Goal: Transaction & Acquisition: Purchase product/service

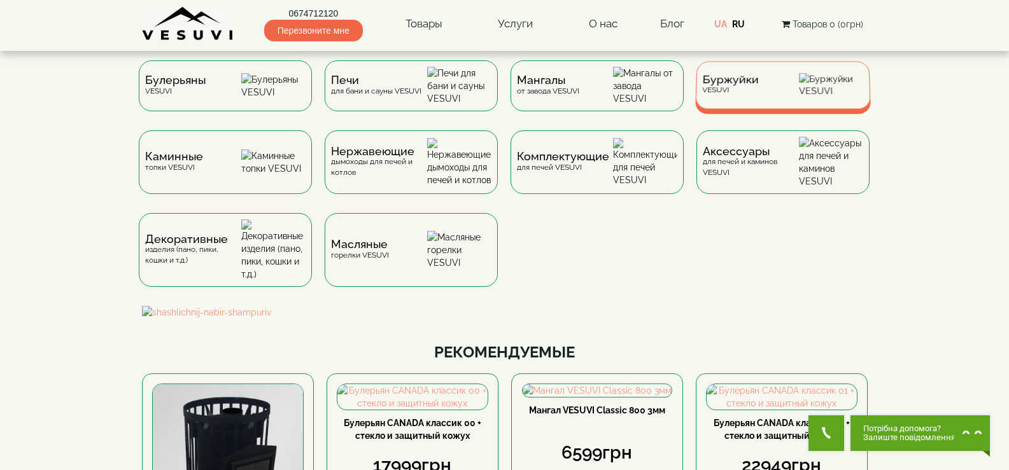
click at [777, 83] on div "Буржуйки VESUVI" at bounding box center [783, 85] width 176 height 48
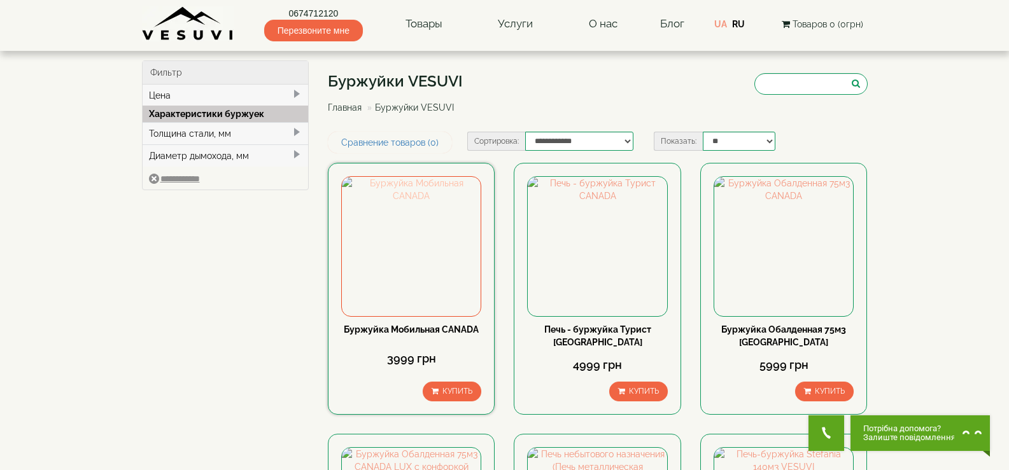
click at [380, 286] on img at bounding box center [411, 246] width 139 height 139
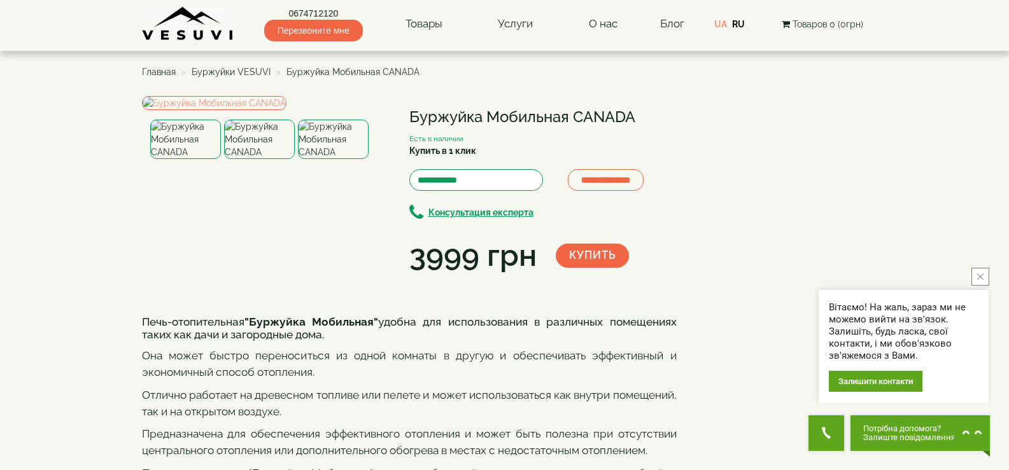
click at [332, 159] on img at bounding box center [333, 139] width 71 height 39
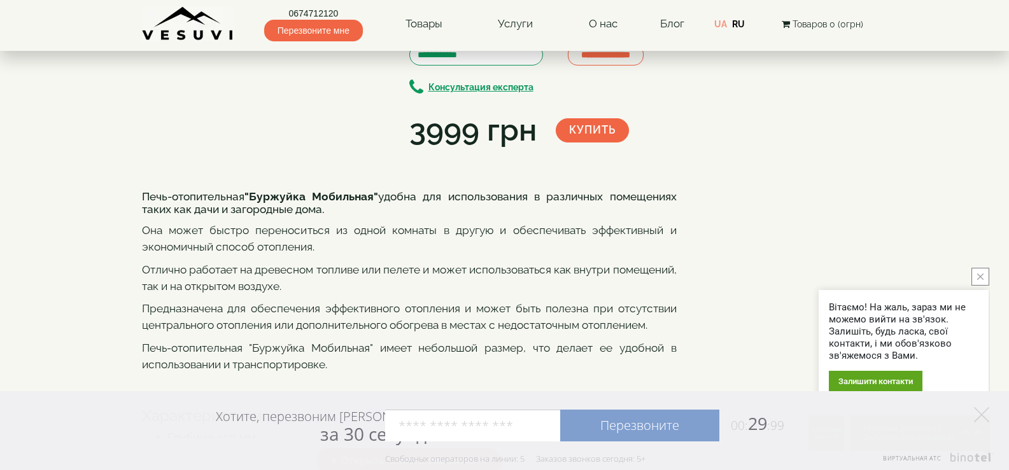
scroll to position [127, 0]
